Goal: Task Accomplishment & Management: Manage account settings

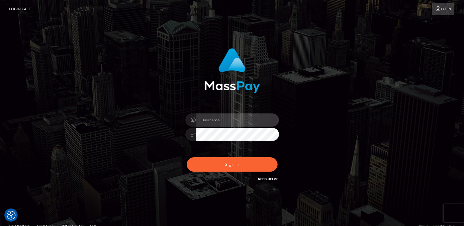
type input "[DOMAIN_NAME]"
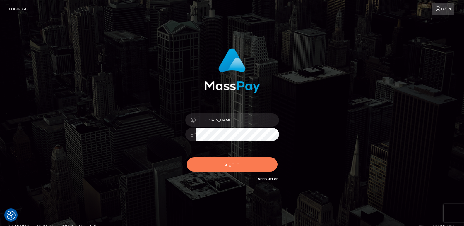
click at [234, 167] on button "Sign in" at bounding box center [232, 165] width 91 height 14
type input "ts2.es"
click at [230, 166] on button "Sign in" at bounding box center [232, 165] width 91 height 14
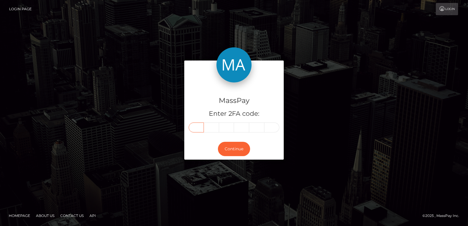
paste input "y"
type input "y"
type input "h"
type input "u"
type input "m"
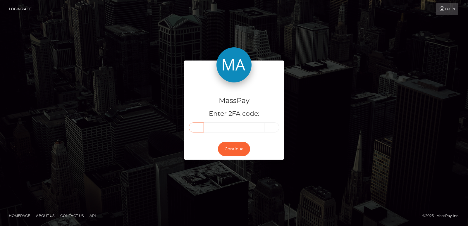
type input "i"
type input "e"
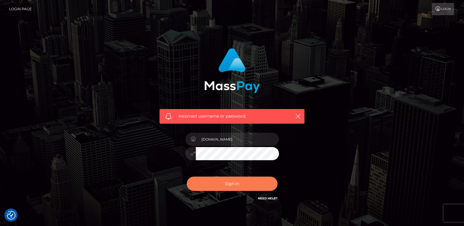
click at [218, 186] on button "Sign in" at bounding box center [232, 184] width 91 height 14
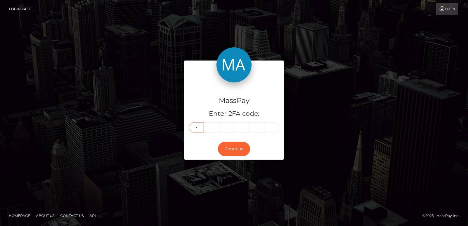
type input "4"
type input "9"
type input "1"
type input "9"
type input "4"
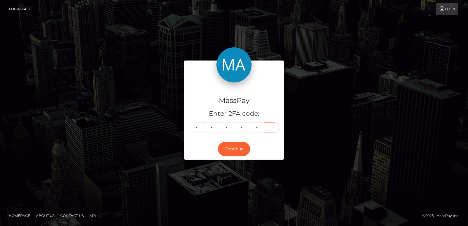
type input "8"
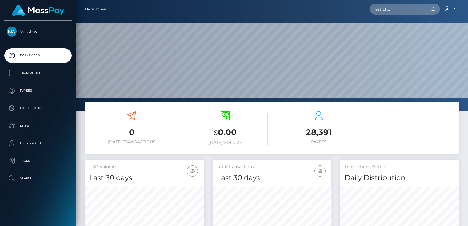
scroll to position [104, 119]
click at [408, 11] on input "text" at bounding box center [397, 9] width 55 height 11
paste input "yhumiemoral@gmail.com"
type input "yhumiemoral@gmail.com"
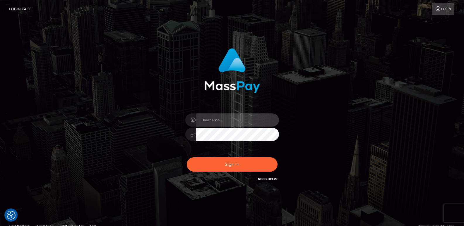
type input "[DOMAIN_NAME]"
click at [212, 173] on div "Sign in Need Help?" at bounding box center [232, 167] width 102 height 26
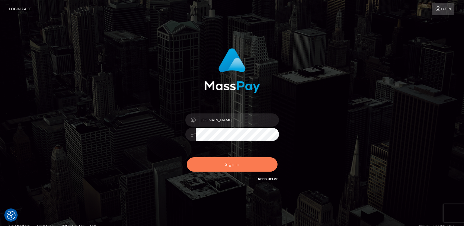
drag, startPoint x: 225, startPoint y: 182, endPoint x: 220, endPoint y: 167, distance: 15.8
click at [220, 167] on div "ts2.es Sign in" at bounding box center [232, 115] width 154 height 143
click at [220, 167] on button "Sign in" at bounding box center [232, 165] width 91 height 14
type input "[DOMAIN_NAME]"
click at [222, 164] on button "Sign in" at bounding box center [232, 165] width 91 height 14
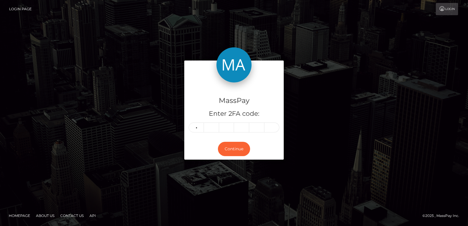
type input "3"
type input "8"
type input "6"
type input "2"
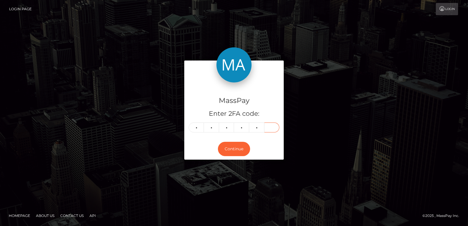
type input "6"
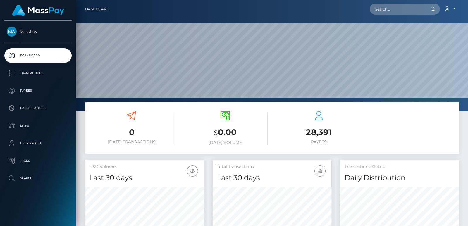
scroll to position [104, 119]
click at [323, 18] on div at bounding box center [272, 55] width 392 height 111
